Goal: Information Seeking & Learning: Compare options

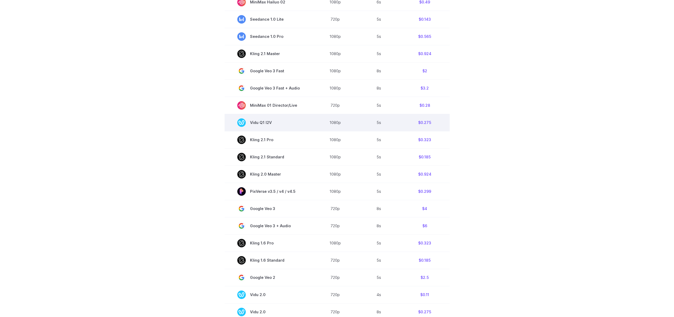
scroll to position [244, 0]
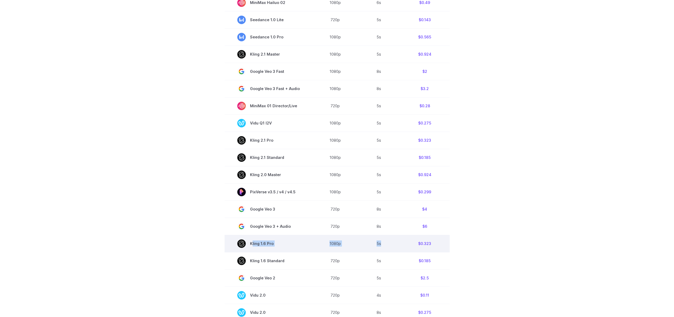
drag, startPoint x: 229, startPoint y: 242, endPoint x: 389, endPoint y: 249, distance: 160.5
click at [389, 249] on tr "Kling 1.6 Pro 1080p 5s $0.323" at bounding box center [337, 243] width 225 height 17
click at [389, 249] on td "5s" at bounding box center [379, 243] width 42 height 17
drag, startPoint x: 342, startPoint y: 244, endPoint x: 316, endPoint y: 244, distance: 26.0
click at [325, 244] on td "1080p" at bounding box center [336, 243] width 46 height 17
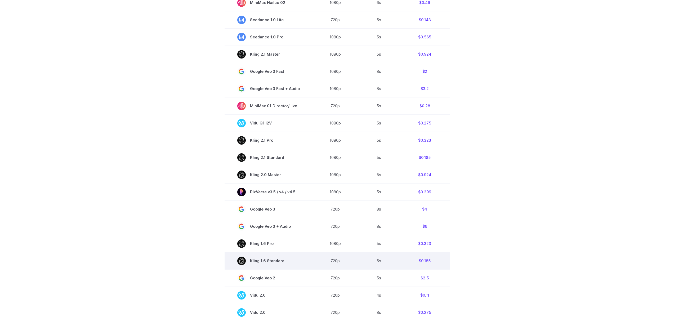
click at [315, 253] on td "720p" at bounding box center [336, 260] width 46 height 17
click at [282, 262] on span "Kling 1.6 Standard" at bounding box center [268, 261] width 63 height 8
click at [307, 263] on td "Kling 1.6 Standard" at bounding box center [269, 260] width 88 height 17
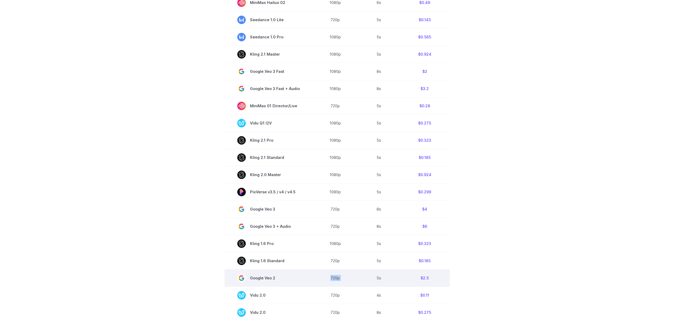
drag, startPoint x: 331, startPoint y: 280, endPoint x: 365, endPoint y: 279, distance: 34.5
click at [365, 279] on tr "Google Veo 2 720p 5s $2.5" at bounding box center [337, 278] width 225 height 17
click at [372, 279] on td "5s" at bounding box center [379, 278] width 42 height 17
drag, startPoint x: 400, startPoint y: 282, endPoint x: 341, endPoint y: 277, distance: 59.0
click at [342, 277] on tr "Google Veo 2 720p 5s $2.5" at bounding box center [337, 278] width 225 height 17
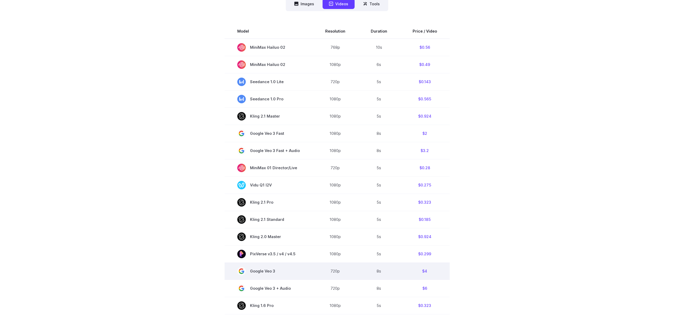
scroll to position [183, 0]
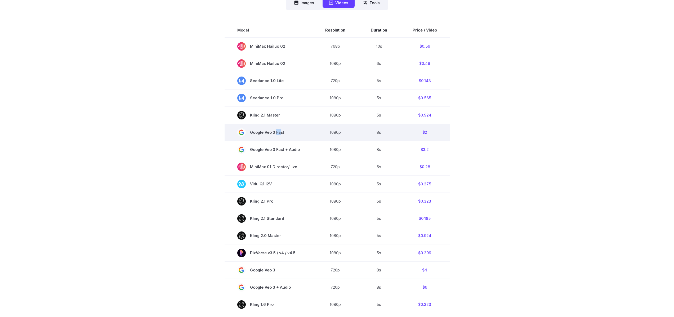
drag, startPoint x: 276, startPoint y: 131, endPoint x: 301, endPoint y: 131, distance: 24.1
click at [289, 131] on span "Google Veo 3 Fast" at bounding box center [268, 132] width 63 height 8
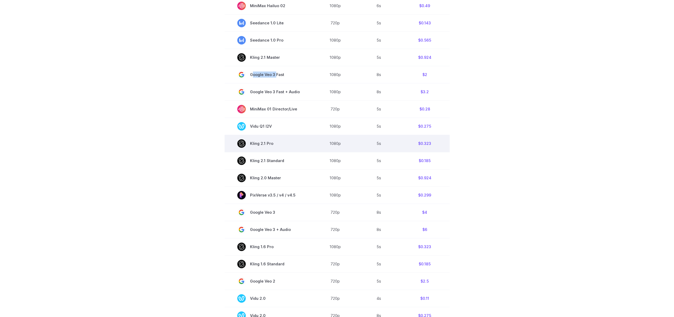
scroll to position [244, 0]
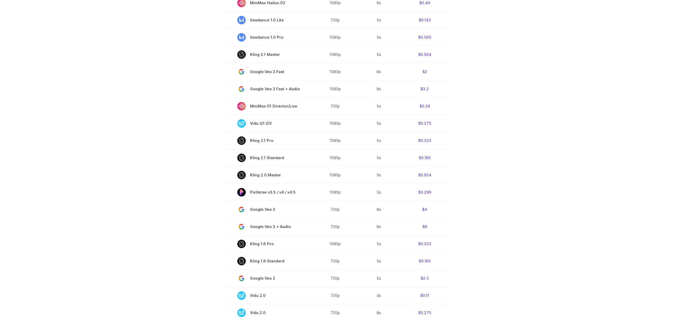
click at [487, 165] on section "Model Resolution Duration Price / Video MiniMax Hailuo 02 768p 10s $0.56 MiniMa…" at bounding box center [337, 141] width 369 height 359
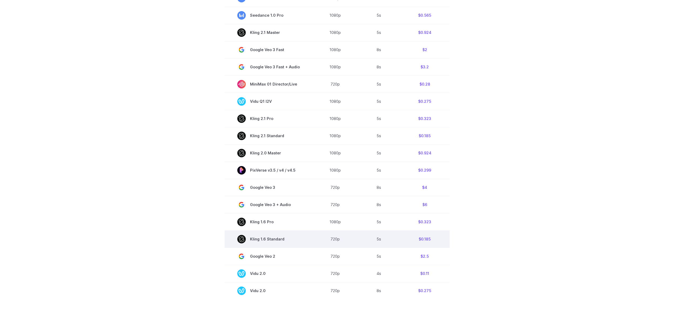
scroll to position [266, 0]
click at [490, 215] on section "Model Resolution Duration Price / Video MiniMax Hailuo 02 768p 10s $0.56 MiniMa…" at bounding box center [337, 119] width 369 height 359
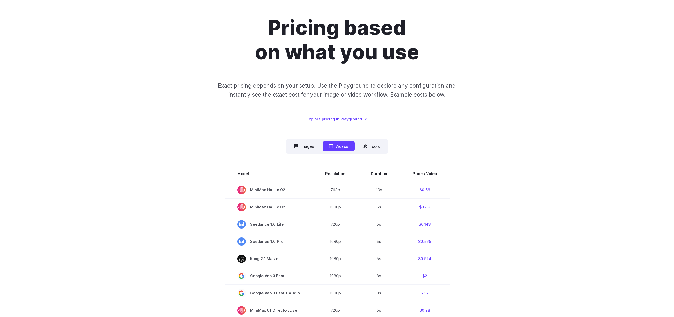
scroll to position [0, 0]
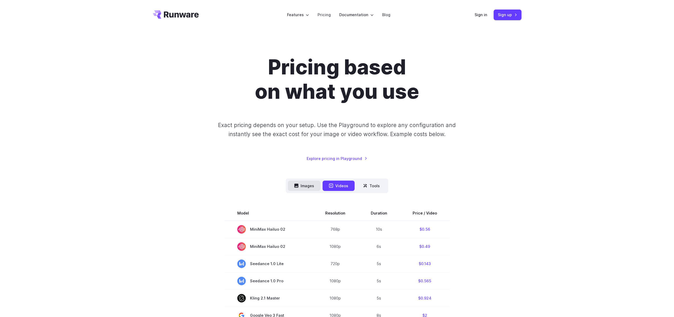
click at [310, 186] on button "Images" at bounding box center [304, 186] width 33 height 10
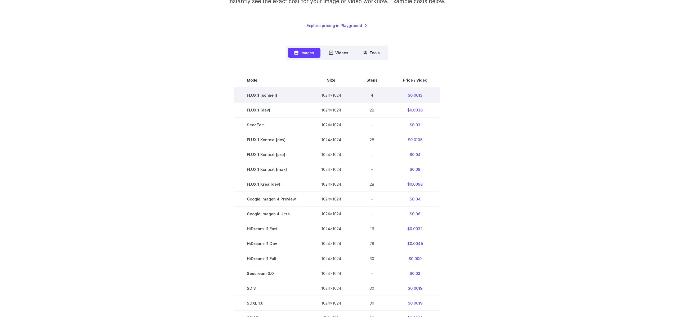
scroll to position [135, 0]
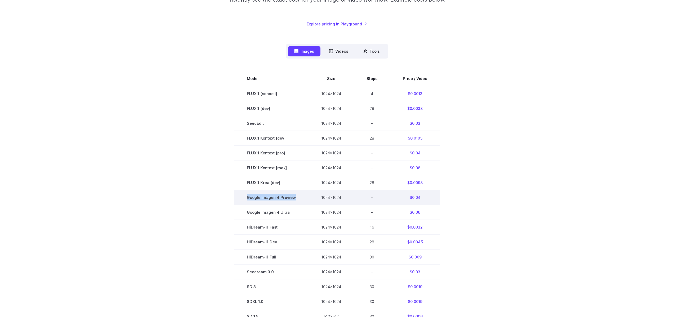
drag, startPoint x: 247, startPoint y: 198, endPoint x: 305, endPoint y: 197, distance: 58.0
click at [305, 197] on td "Google Imagen 4 Preview" at bounding box center [271, 197] width 74 height 15
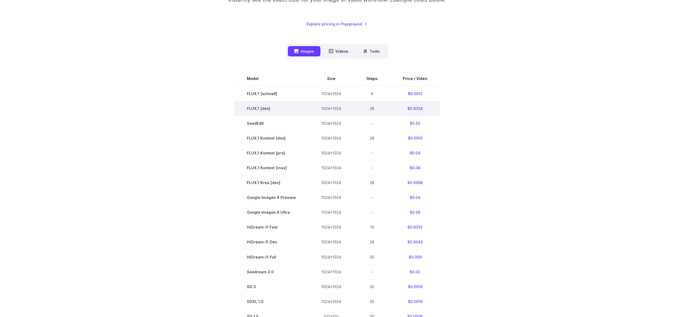
click at [253, 110] on td "FLUX.1 [dev]" at bounding box center [271, 108] width 74 height 15
click at [253, 138] on td "FLUX.1 Kontext [dev]" at bounding box center [271, 138] width 74 height 15
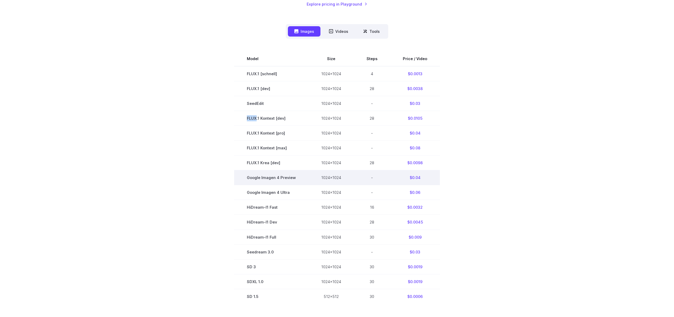
scroll to position [151, 0]
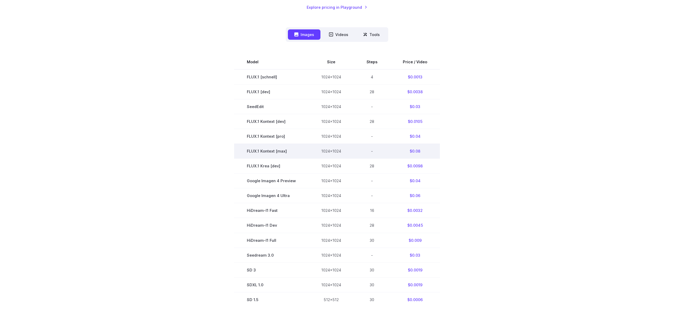
click at [250, 151] on td "FLUX.1 Kontext [max]" at bounding box center [271, 151] width 74 height 15
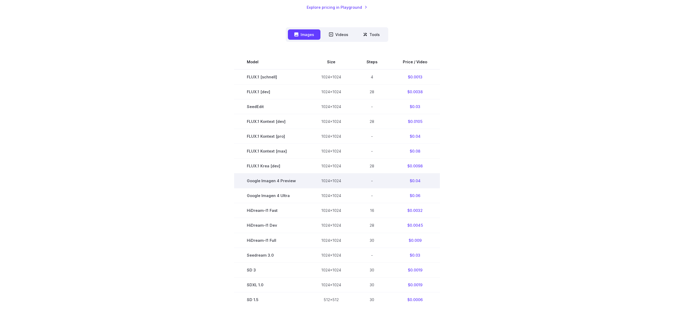
click at [254, 179] on td "Google Imagen 4 Preview" at bounding box center [271, 181] width 74 height 15
click at [245, 181] on td "Google Imagen 4 Preview" at bounding box center [271, 181] width 74 height 15
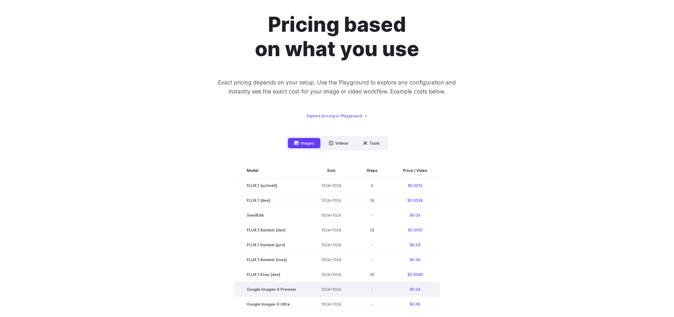
scroll to position [11, 0]
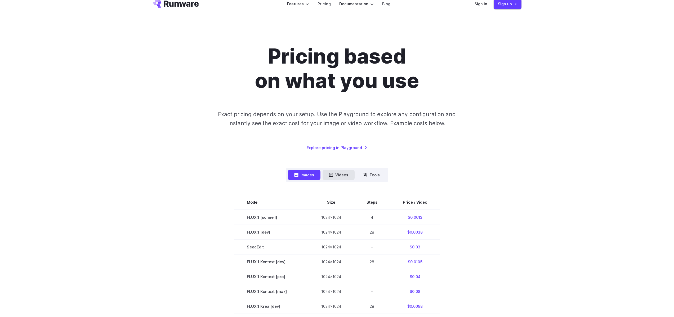
click at [336, 177] on button "Videos" at bounding box center [339, 175] width 32 height 10
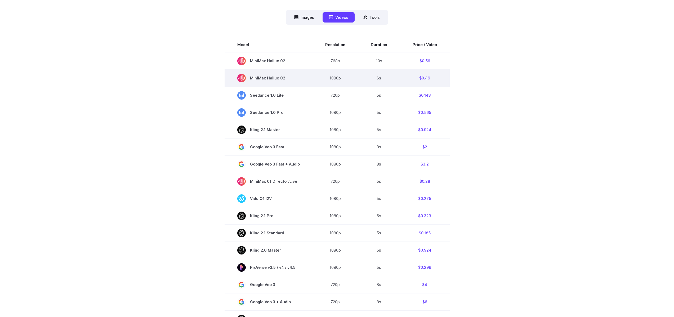
scroll to position [158, 0]
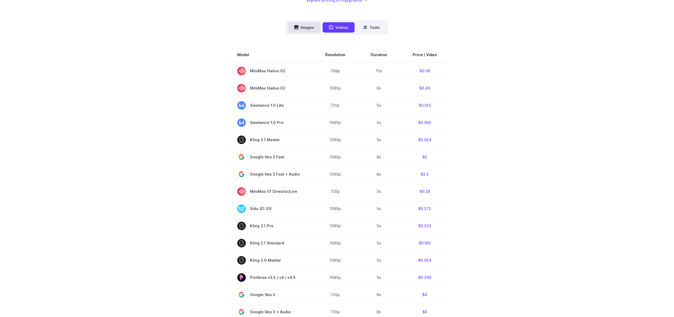
click at [311, 30] on button "Images" at bounding box center [304, 27] width 33 height 10
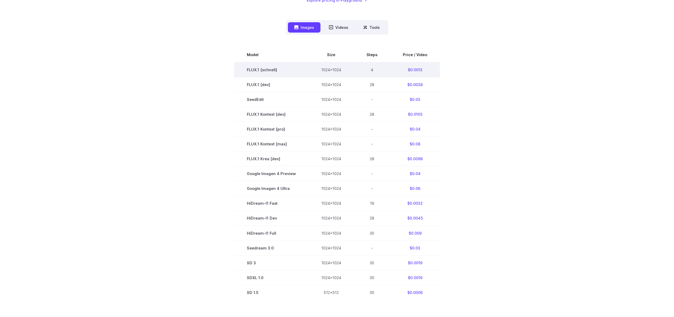
click at [253, 70] on td "FLUX.1 [schnell]" at bounding box center [271, 69] width 74 height 15
click at [249, 69] on td "FLUX.1 [schnell]" at bounding box center [271, 69] width 74 height 15
drag, startPoint x: 247, startPoint y: 69, endPoint x: 283, endPoint y: 72, distance: 36.1
click at [283, 72] on td "FLUX.1 [schnell]" at bounding box center [271, 69] width 74 height 15
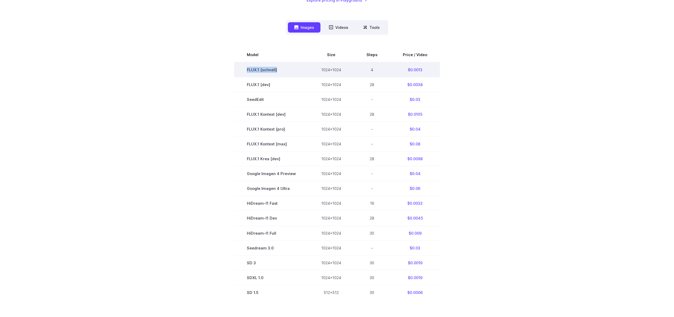
click at [278, 72] on div at bounding box center [278, 72] width 0 height 0
click at [283, 70] on td "FLUX.1 [schnell]" at bounding box center [271, 69] width 74 height 15
drag, startPoint x: 283, startPoint y: 70, endPoint x: 229, endPoint y: 69, distance: 53.0
click at [229, 69] on section "Model Size Steps Price / Video FLUX.1 [schnell] 1024x1024 4 $0.0013 FLUX.1 [dev…" at bounding box center [337, 173] width 369 height 253
click at [247, 71] on td "FLUX.1 [schnell]" at bounding box center [271, 69] width 74 height 15
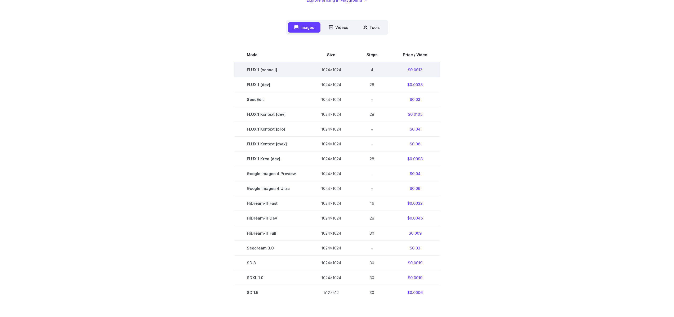
click at [253, 70] on td "FLUX.1 [schnell]" at bounding box center [271, 69] width 74 height 15
click at [237, 66] on td "FLUX.1 [schnell]" at bounding box center [271, 69] width 74 height 15
click at [250, 71] on td "FLUX.1 [schnell]" at bounding box center [271, 69] width 74 height 15
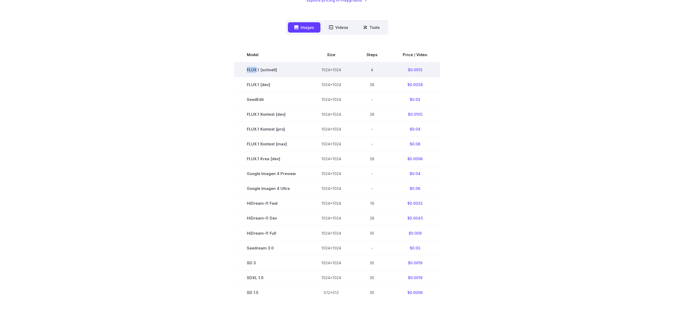
click at [250, 71] on td "FLUX.1 [schnell]" at bounding box center [271, 69] width 74 height 15
click at [242, 70] on td "FLUX.1 [schnell]" at bounding box center [271, 69] width 74 height 15
click at [250, 70] on td "FLUX.1 [schnell]" at bounding box center [271, 69] width 74 height 15
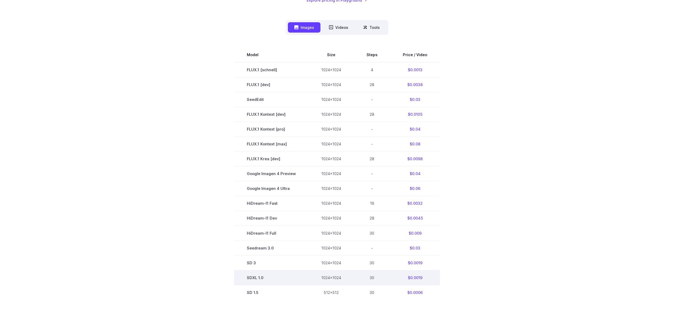
click at [253, 277] on td "SDXL 1.0" at bounding box center [271, 277] width 74 height 15
drag, startPoint x: 423, startPoint y: 278, endPoint x: 375, endPoint y: 271, distance: 48.5
click at [377, 271] on tr "SDXL 1.0 1024x1024 30 $0.0019" at bounding box center [337, 277] width 206 height 15
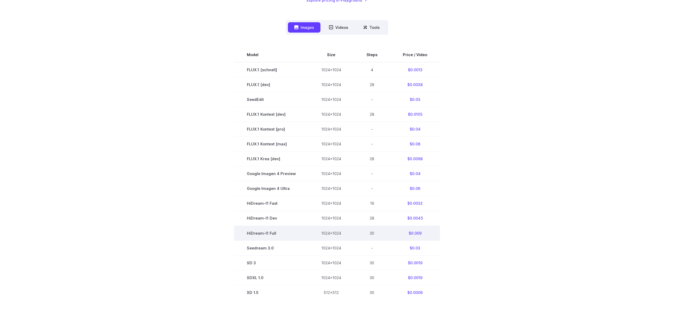
click at [357, 233] on td "30" at bounding box center [372, 233] width 36 height 15
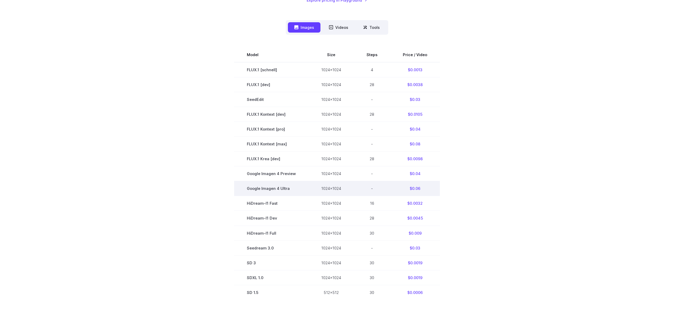
click at [255, 188] on td "Google Imagen 4 Ultra" at bounding box center [271, 188] width 74 height 15
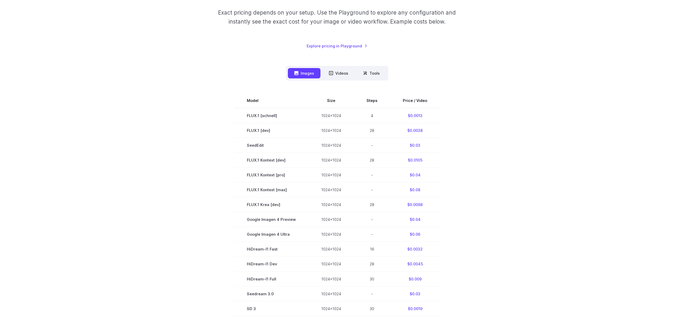
scroll to position [118, 0]
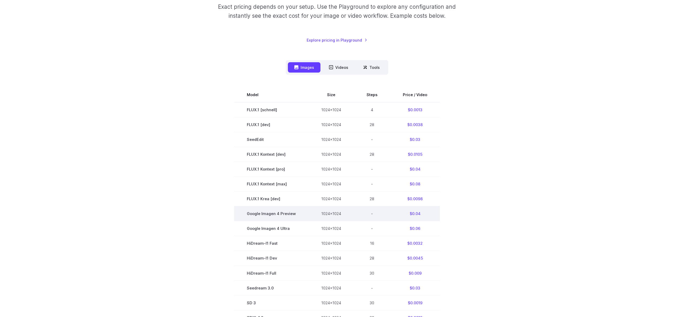
click at [274, 215] on td "Google Imagen 4 Preview" at bounding box center [271, 213] width 74 height 15
click at [341, 66] on button "Videos" at bounding box center [339, 67] width 32 height 10
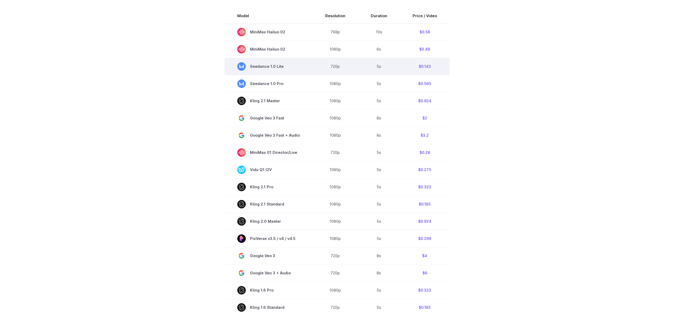
scroll to position [227, 0]
